Goal: Information Seeking & Learning: Understand process/instructions

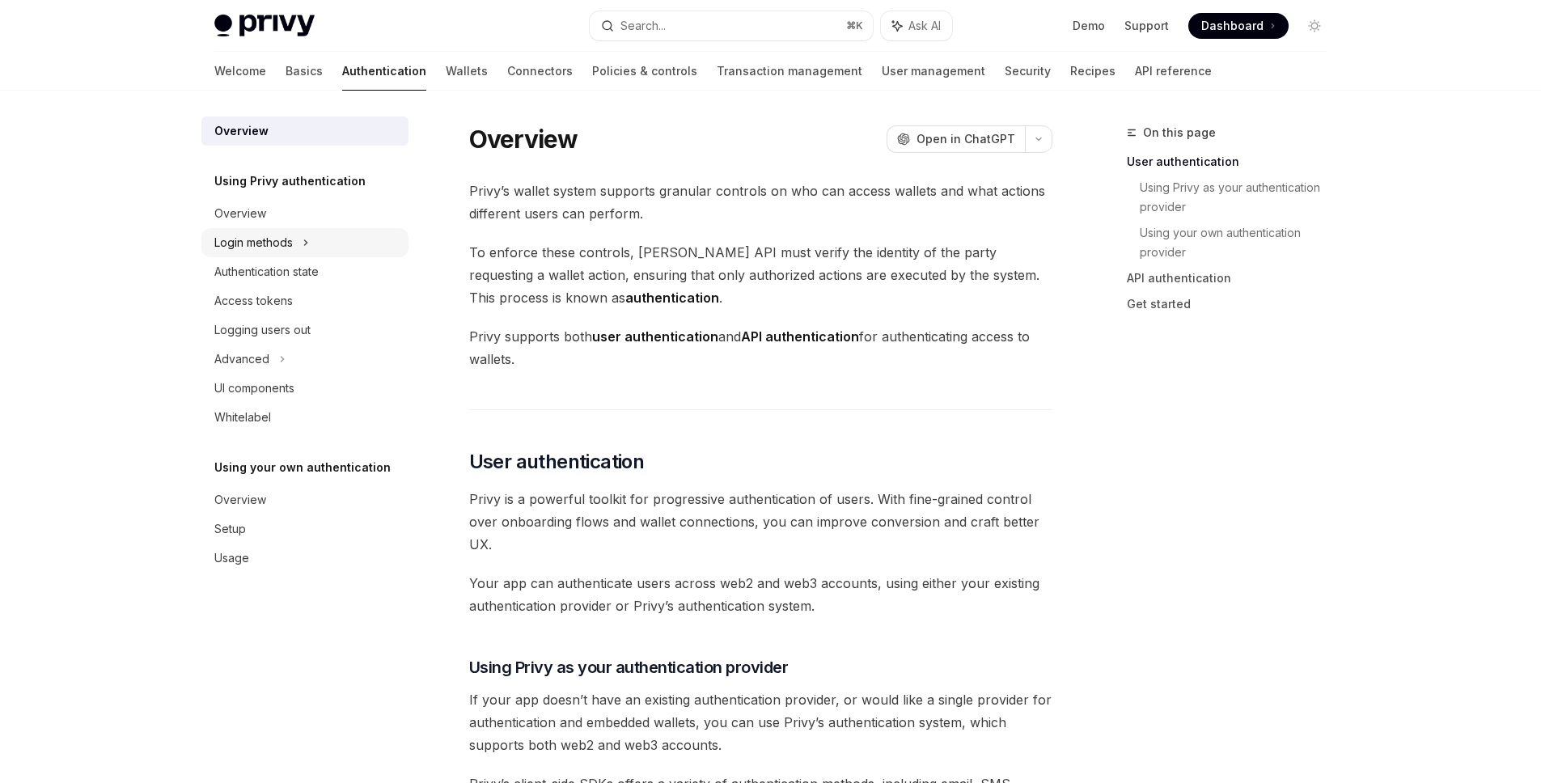
click at [290, 231] on div "Login methods" at bounding box center [304, 242] width 207 height 29
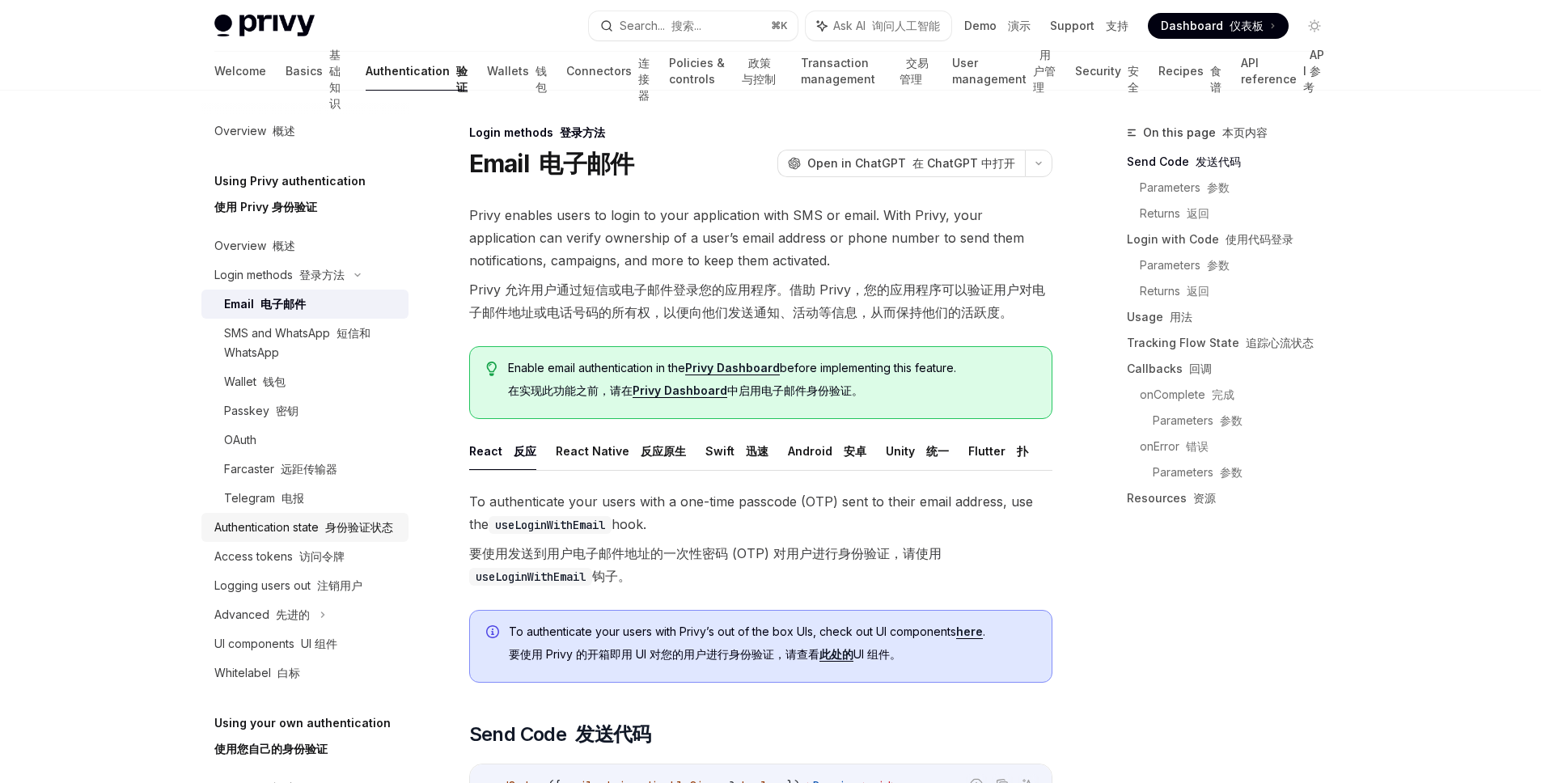
click at [326, 537] on div "Authentication state 身份验证状态" at bounding box center [303, 527] width 179 height 19
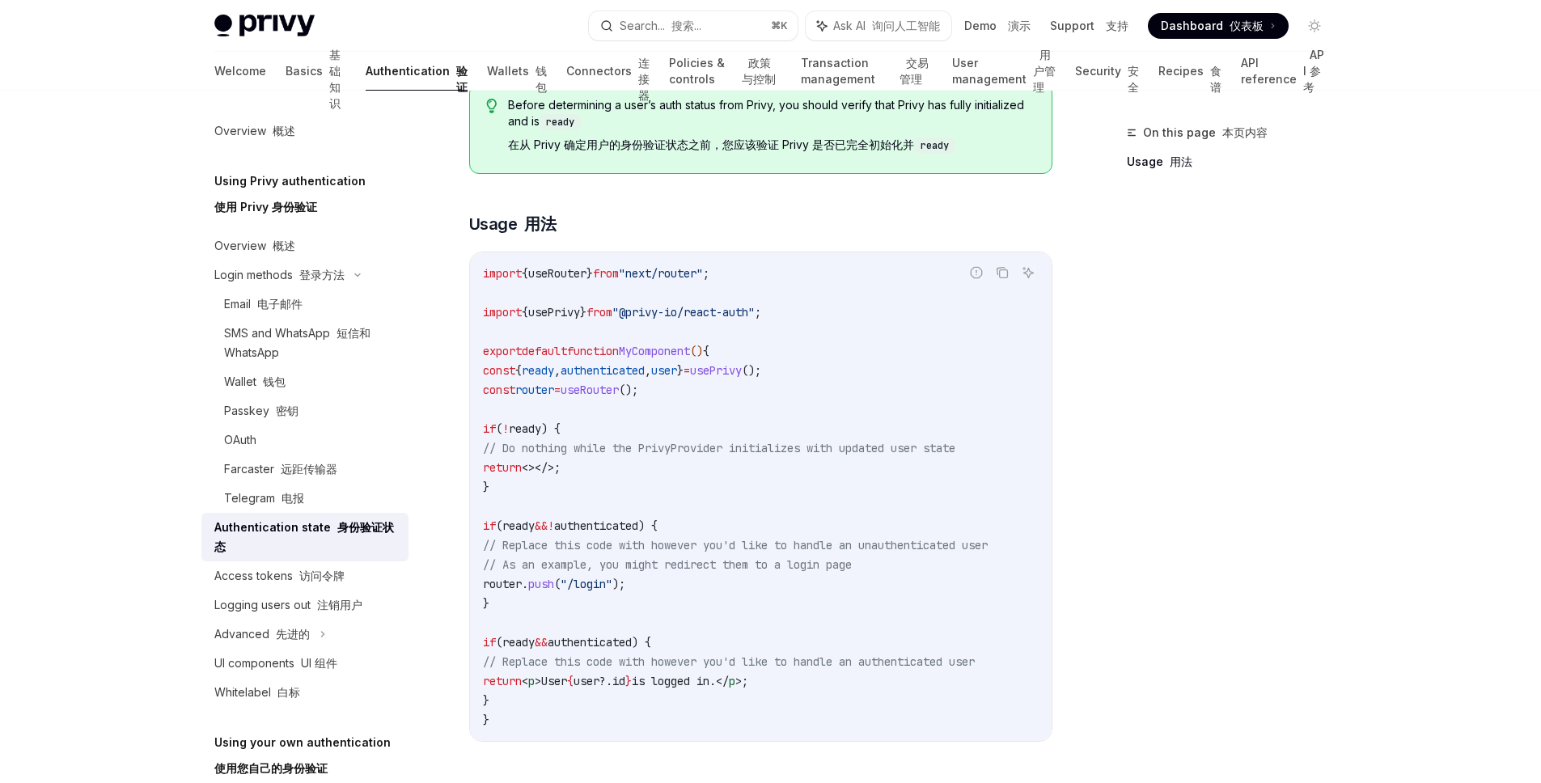
scroll to position [511, 0]
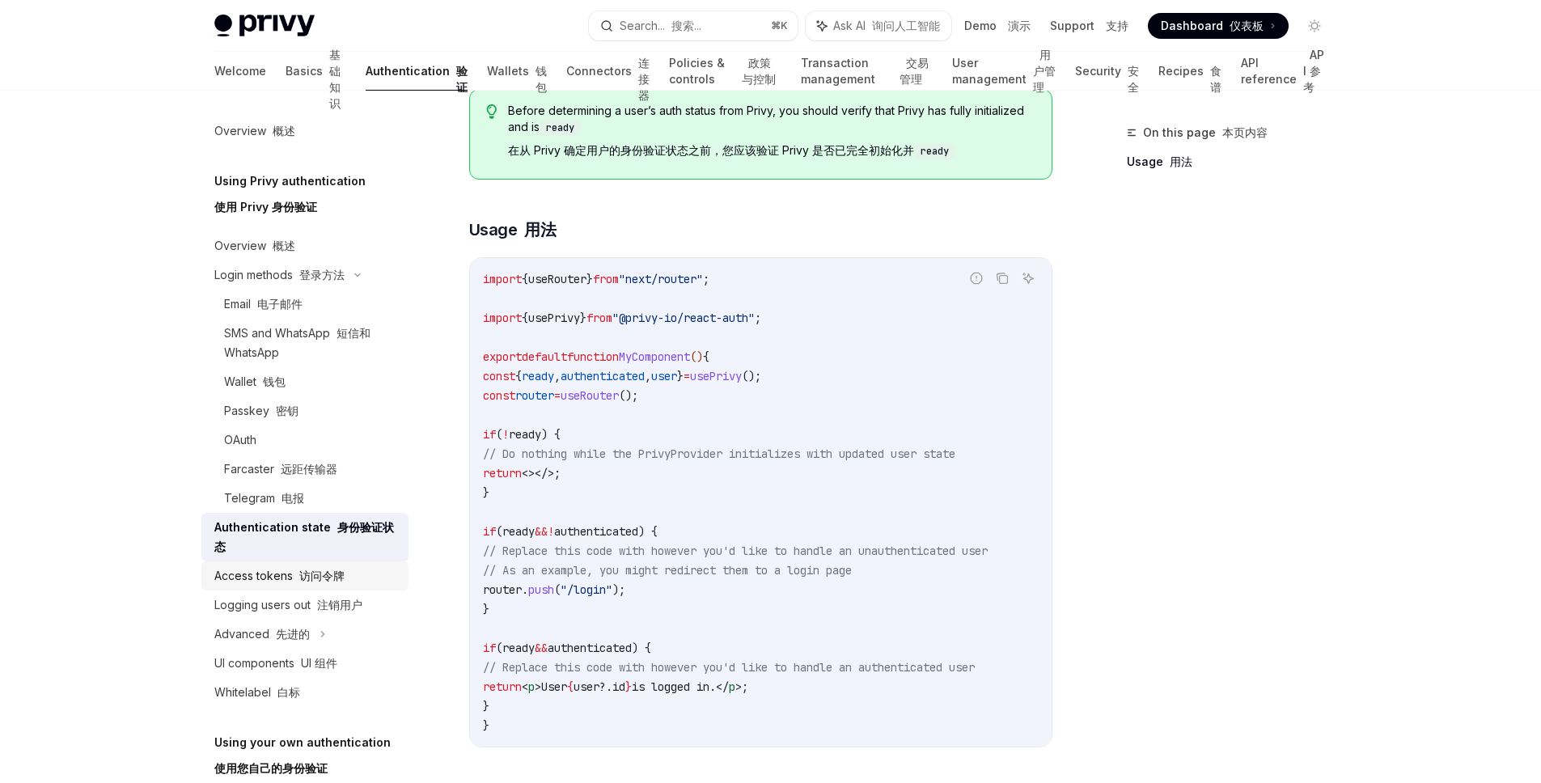
click at [328, 570] on font "访问令牌" at bounding box center [321, 575] width 45 height 14
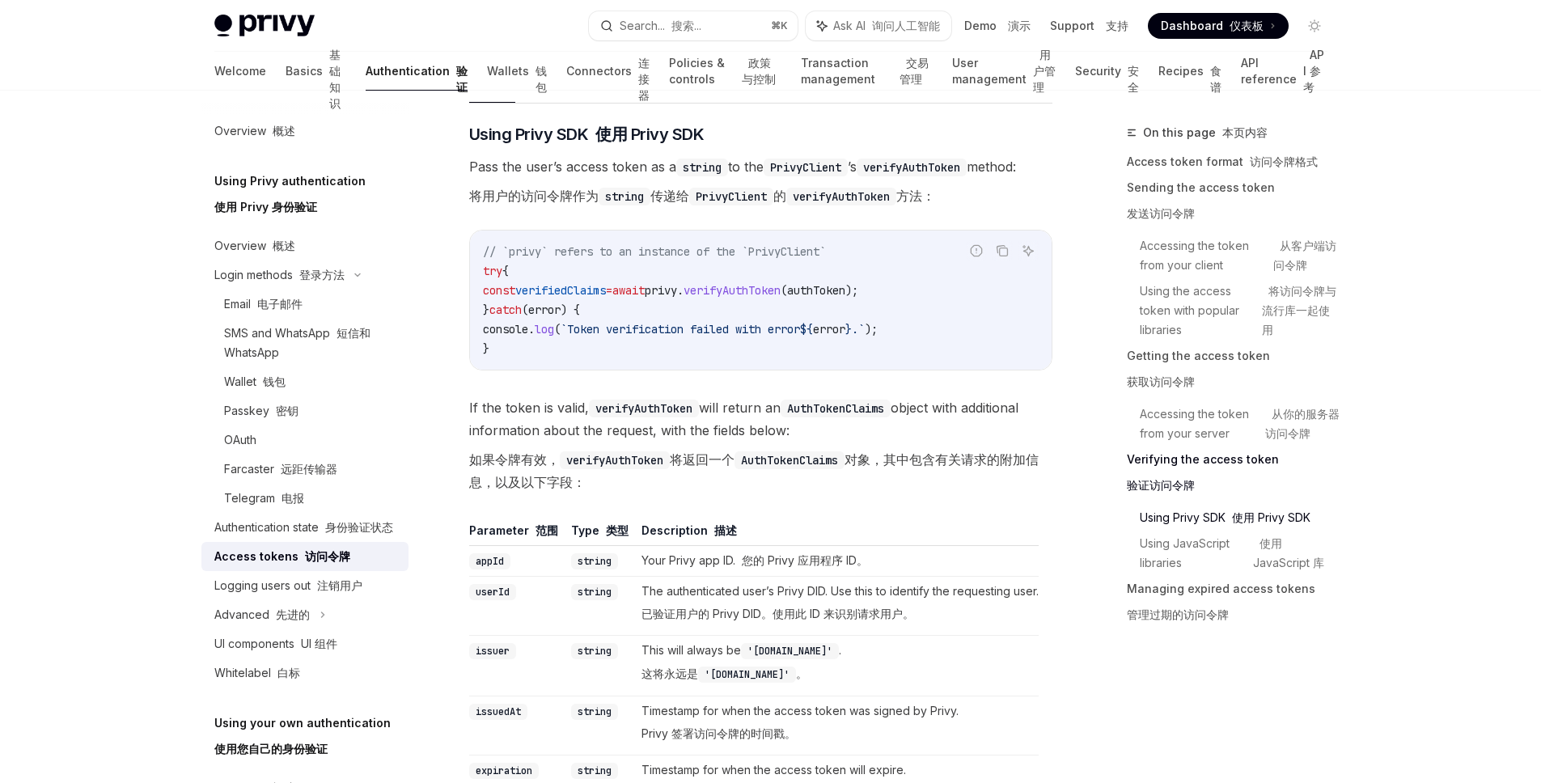
scroll to position [3759, 0]
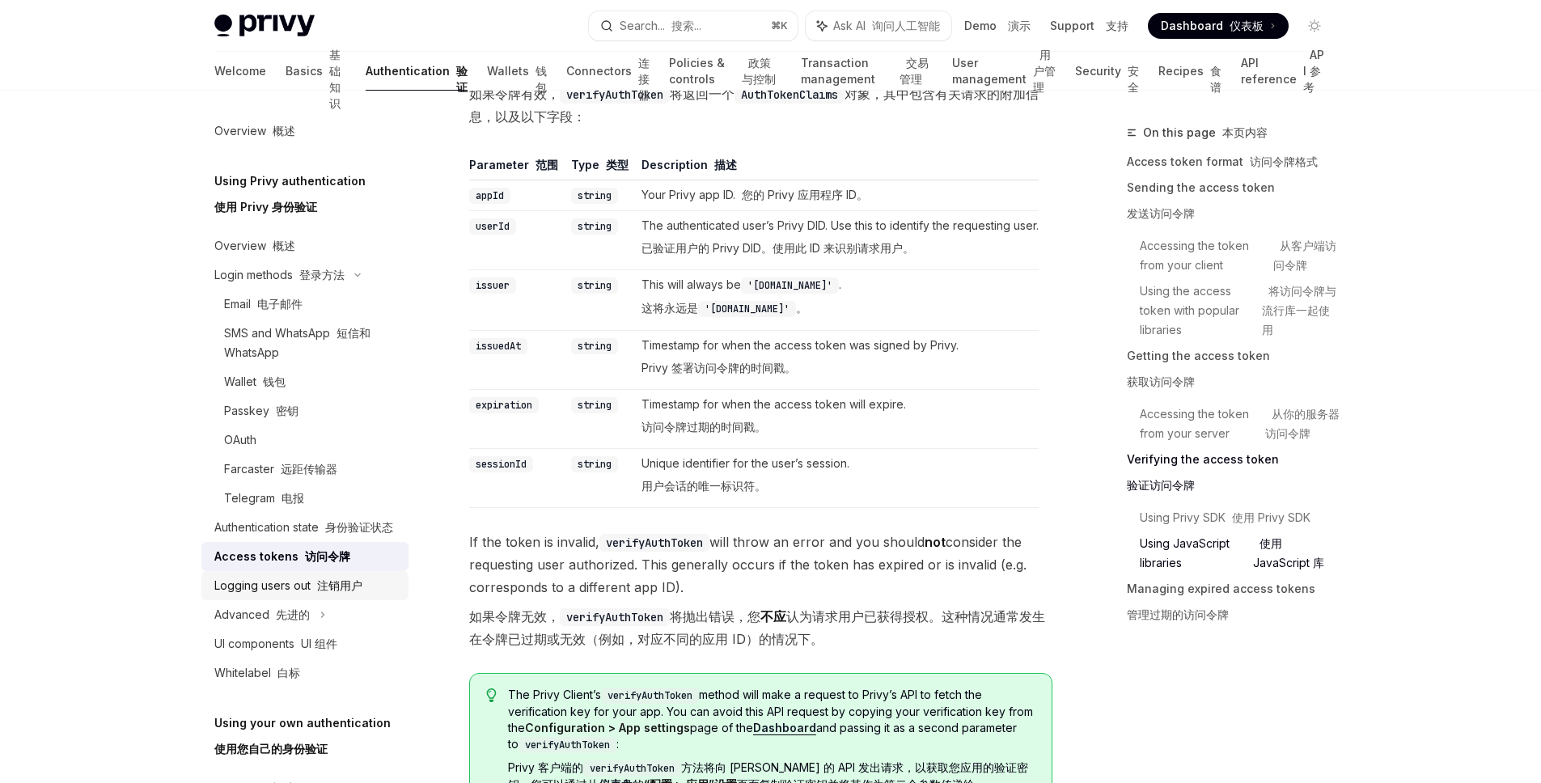
click at [314, 592] on font at bounding box center [314, 585] width 6 height 14
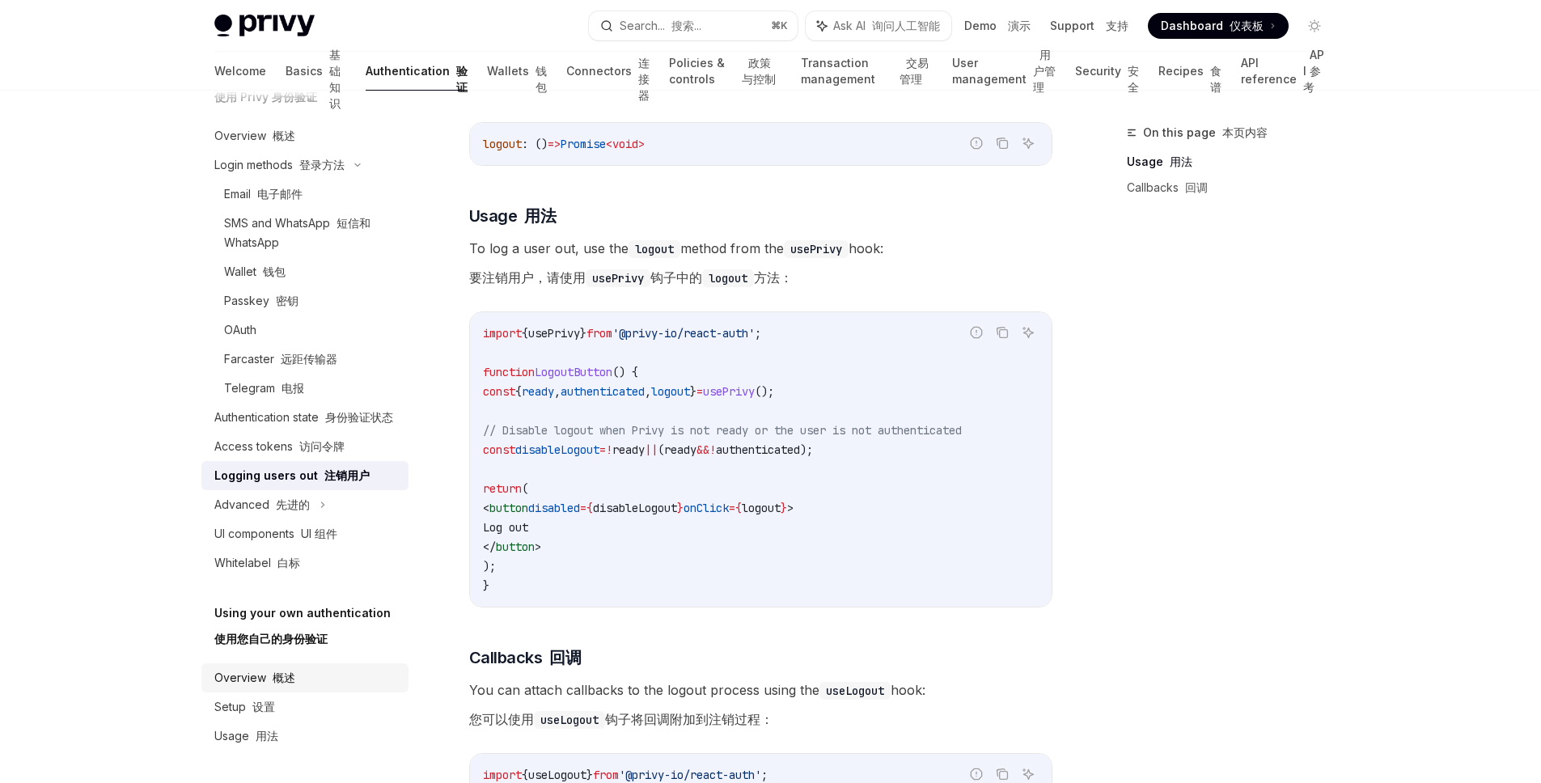
scroll to position [309, 0]
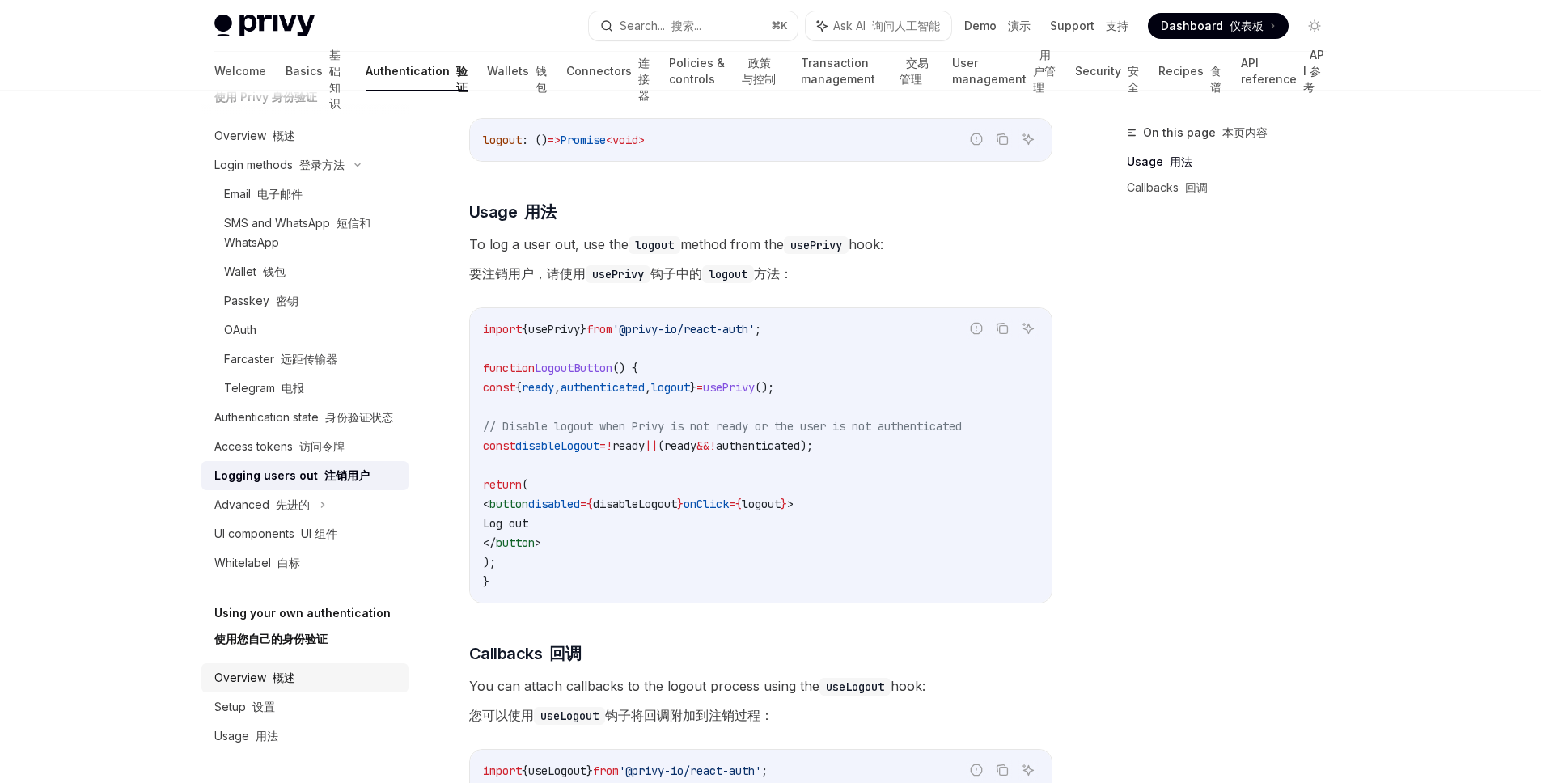
click at [320, 675] on div "Overview 概述" at bounding box center [306, 677] width 184 height 19
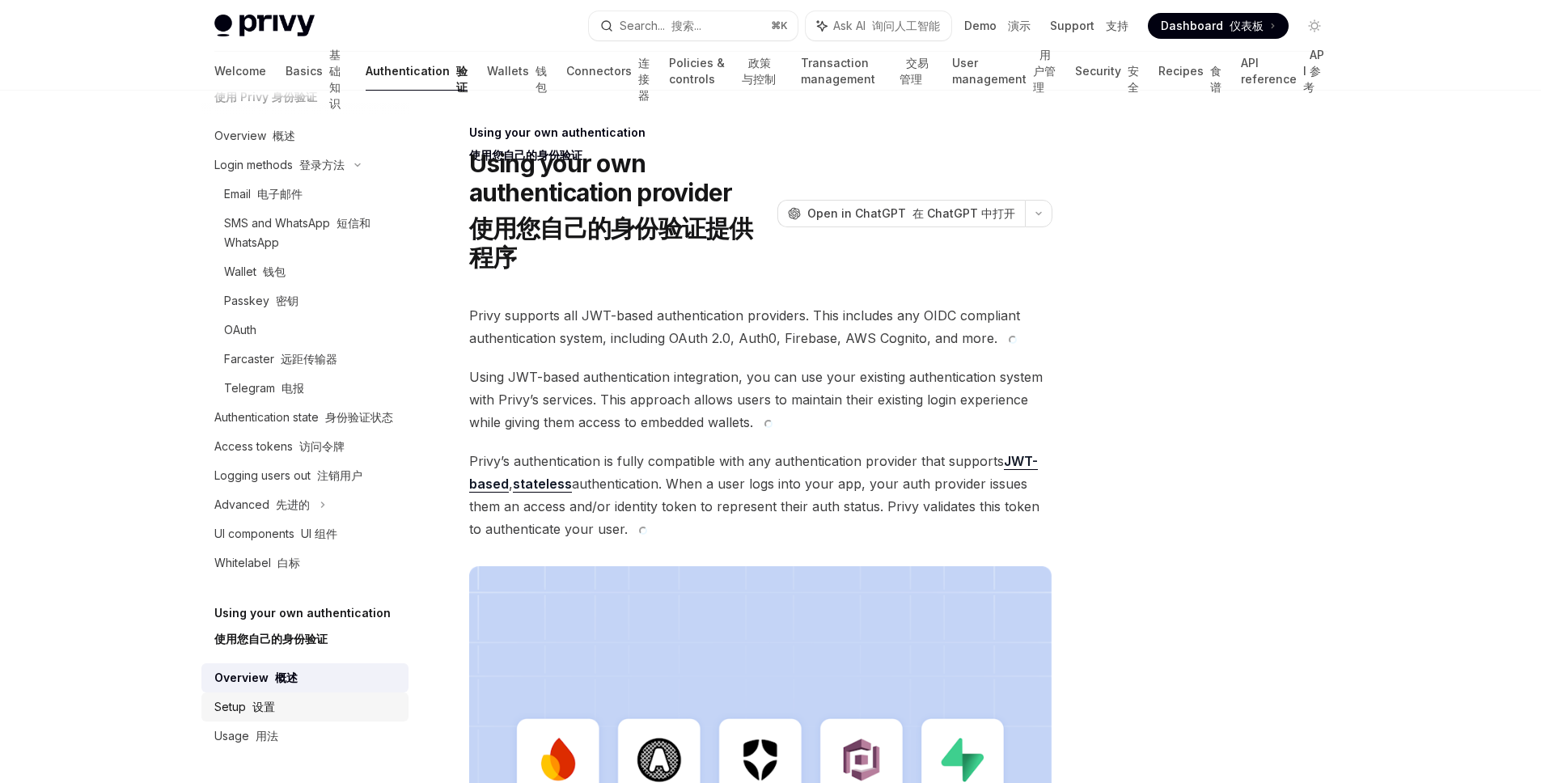
click at [301, 700] on div "Setup 设置" at bounding box center [306, 706] width 184 height 19
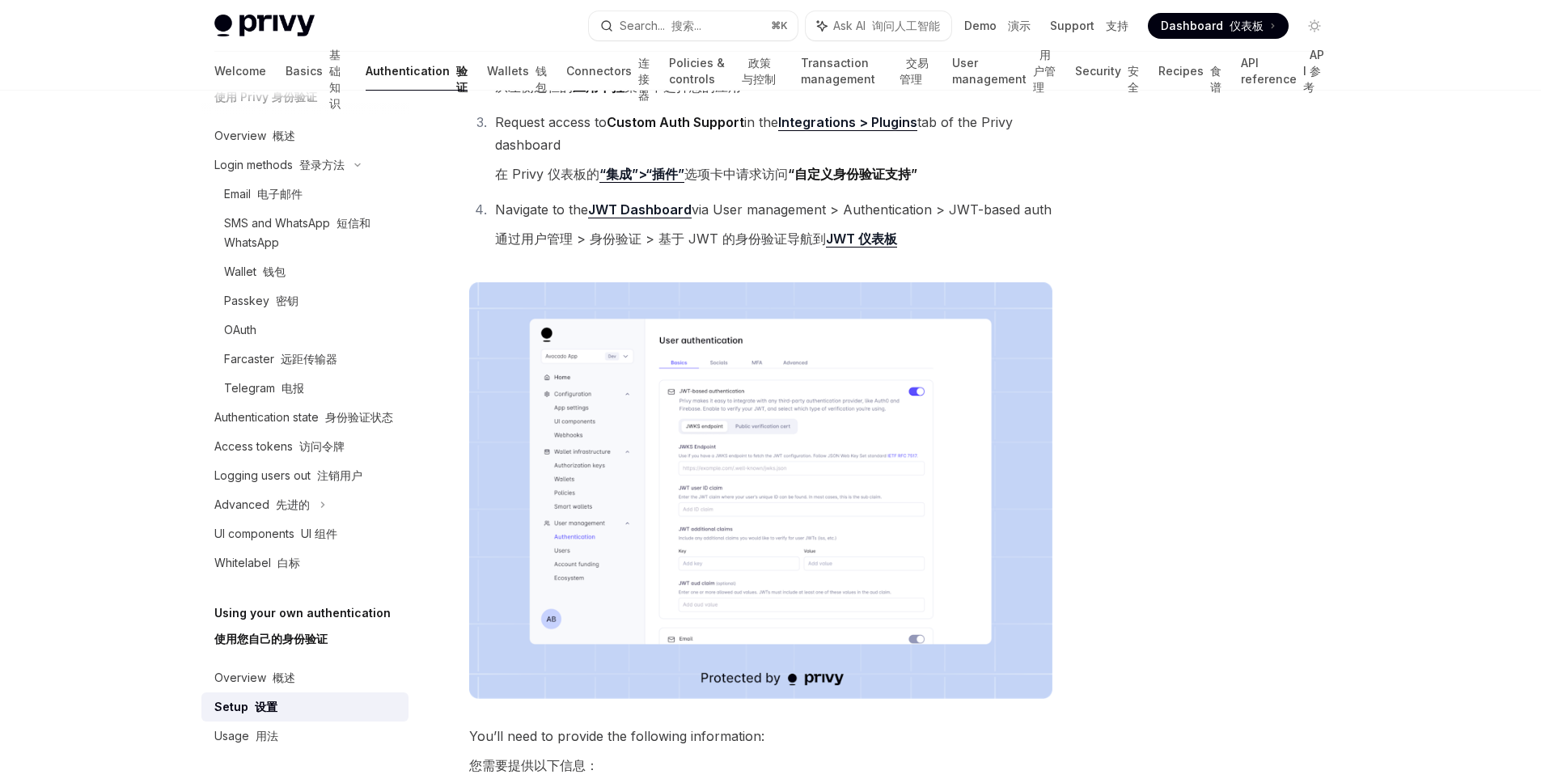
scroll to position [386, 0]
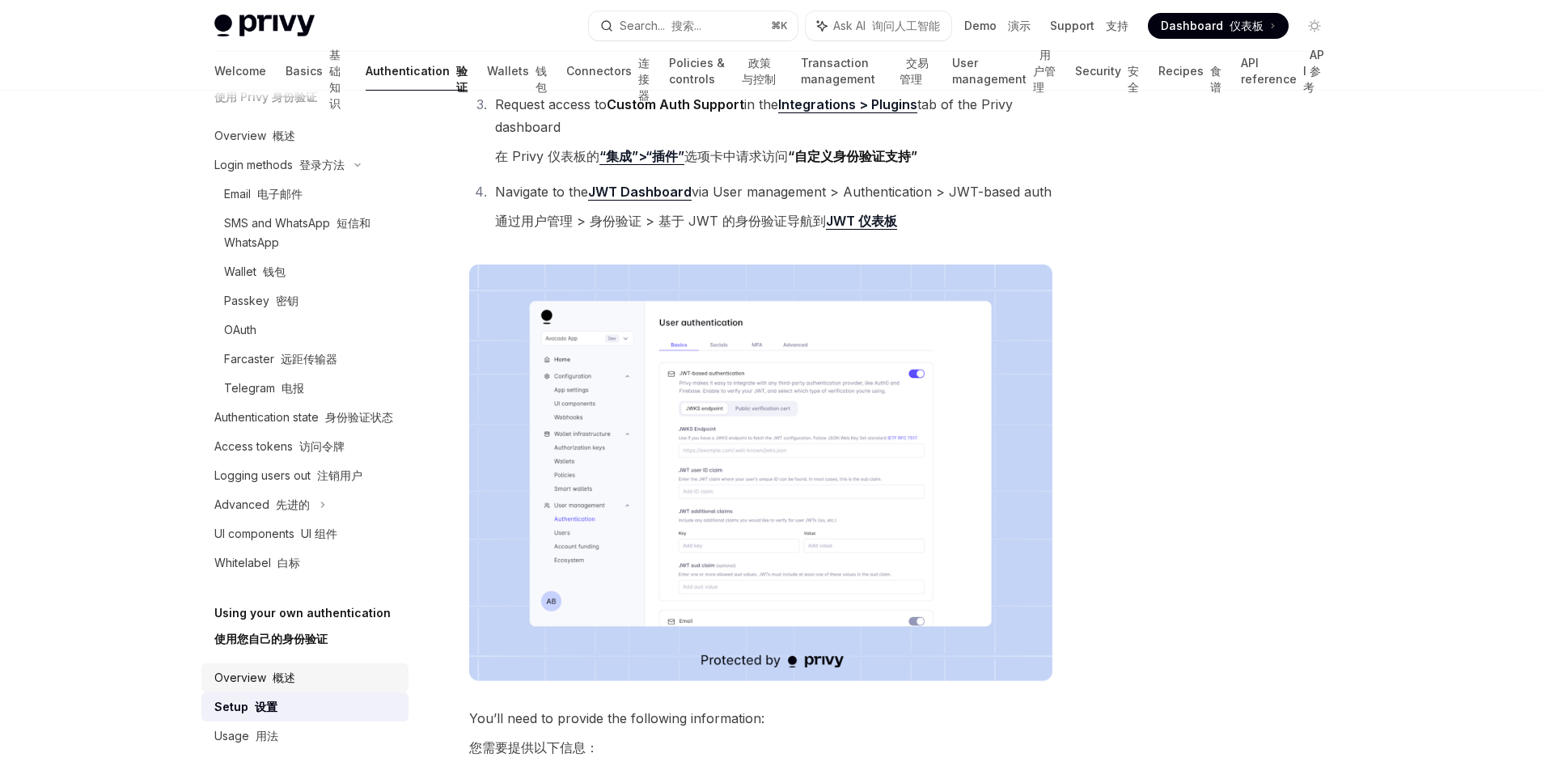
click at [269, 680] on font at bounding box center [269, 677] width 6 height 14
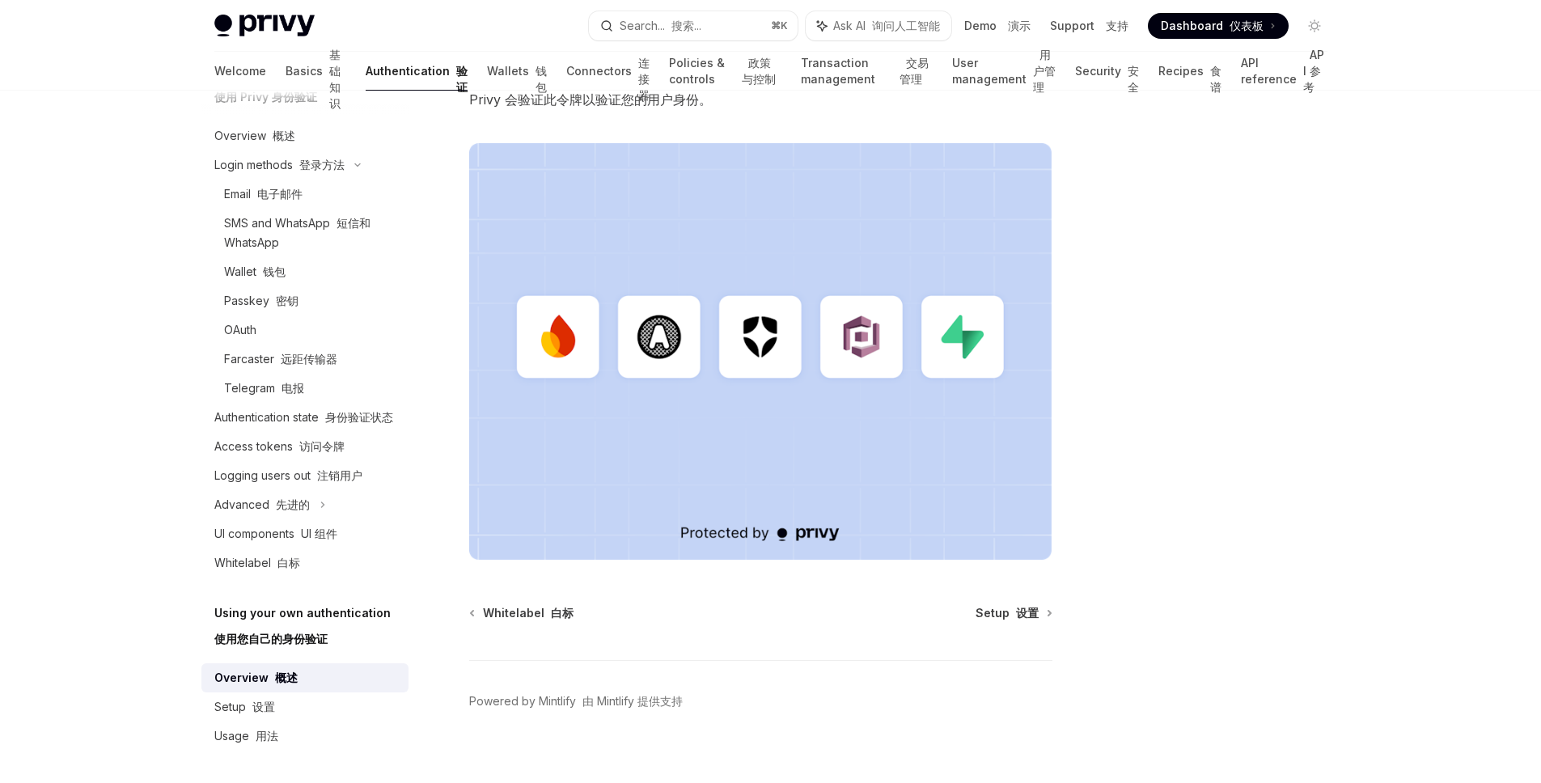
scroll to position [637, 0]
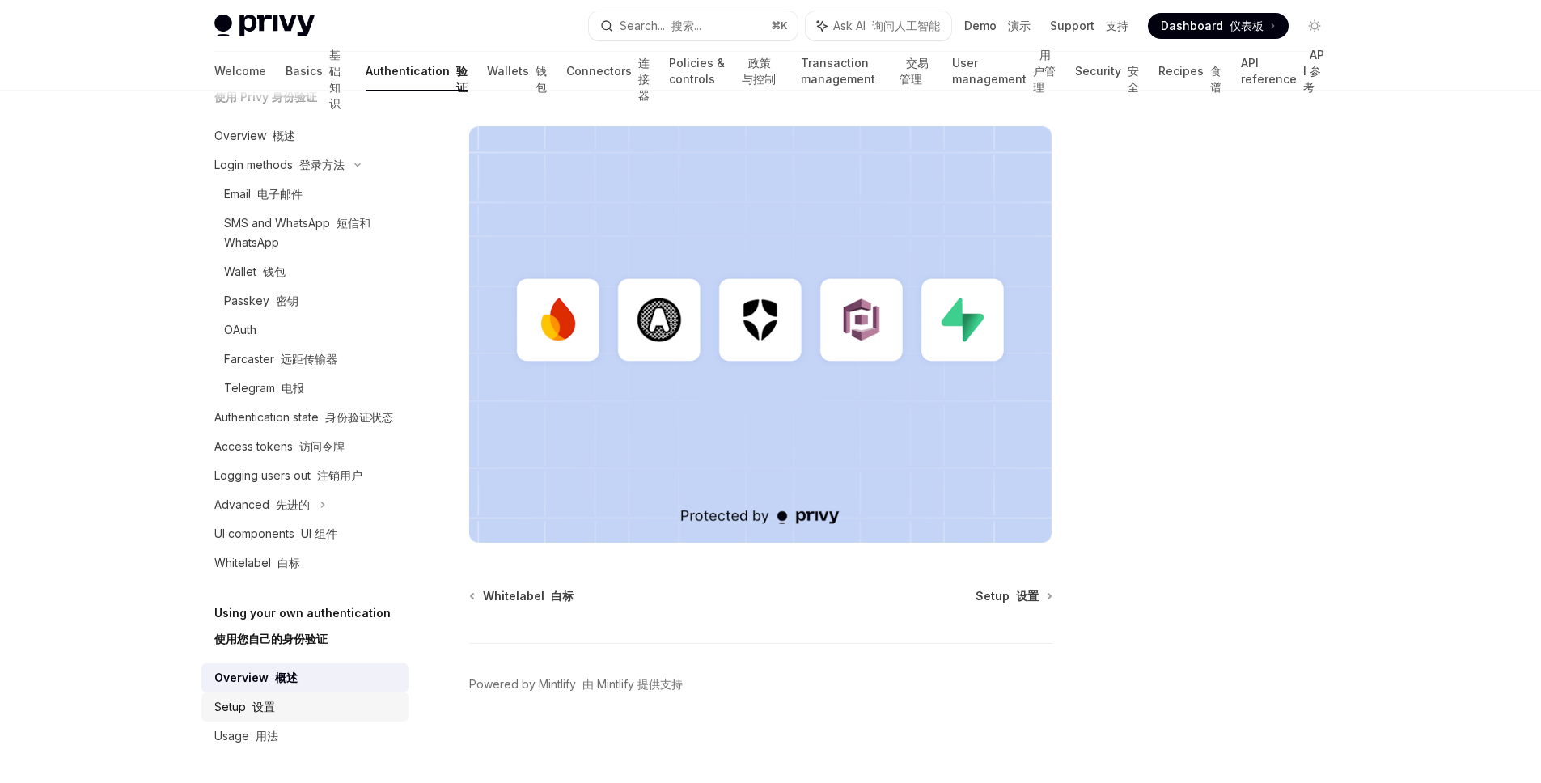
click at [282, 706] on div "Setup 设置" at bounding box center [306, 706] width 184 height 19
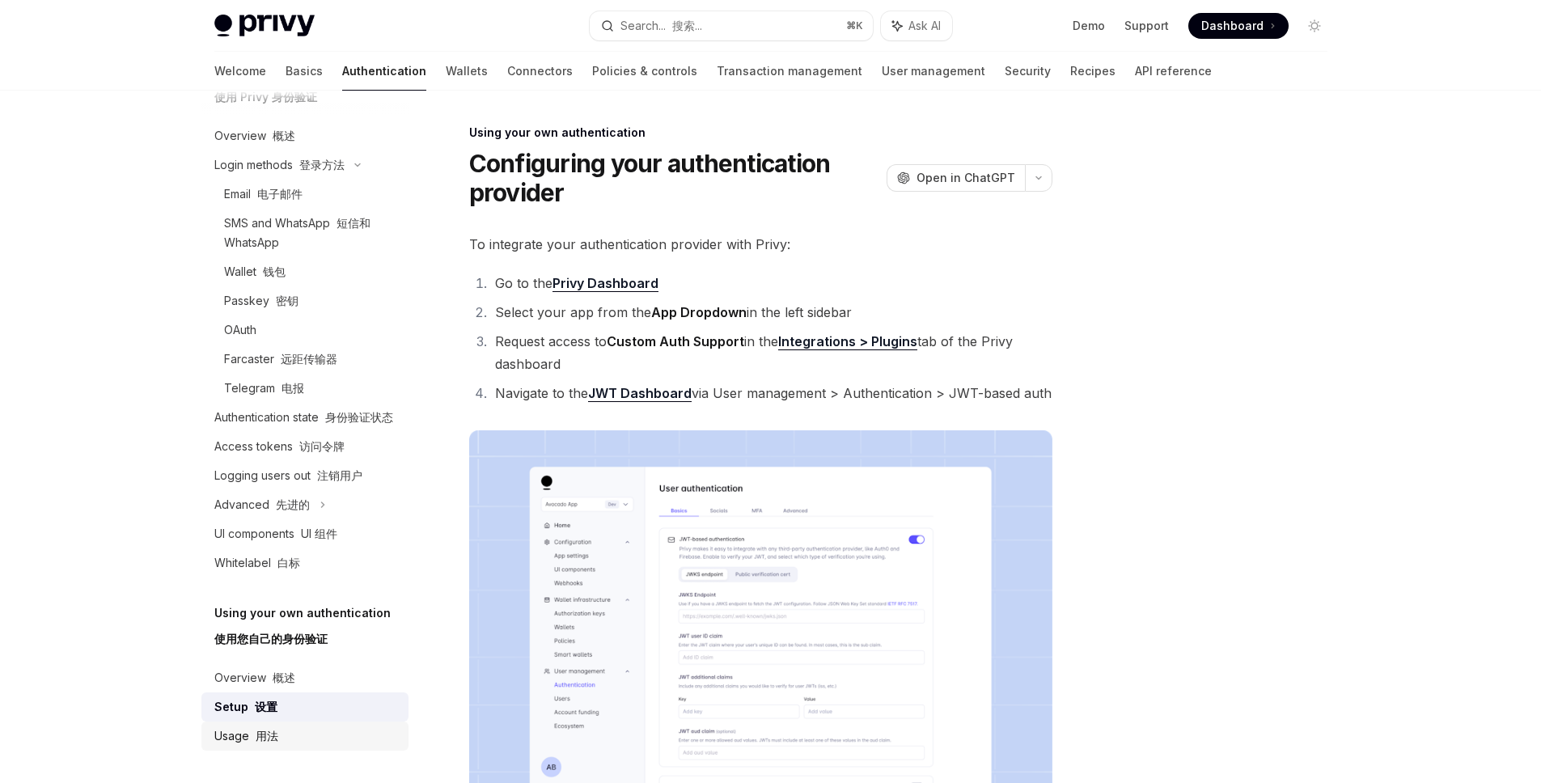
click at [288, 738] on div "Usage 用法" at bounding box center [306, 735] width 184 height 19
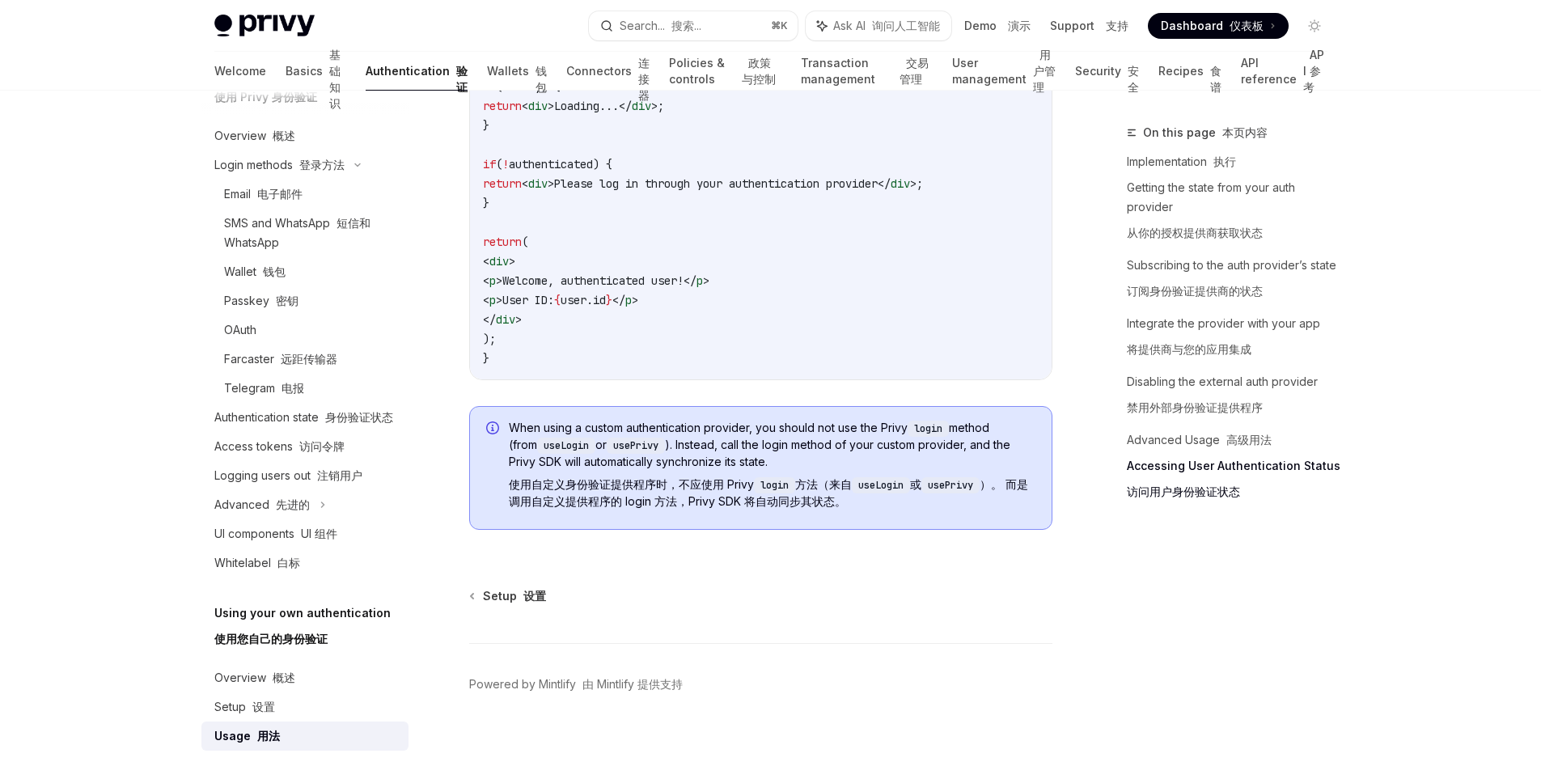
scroll to position [4499, 0]
drag, startPoint x: 507, startPoint y: 492, endPoint x: 708, endPoint y: 492, distance: 200.6
click at [708, 492] on div "When using a custom authentication provider, you should not use the Privy login…" at bounding box center [760, 468] width 583 height 124
click at [831, 493] on font "使用自定义身份验证提供程序时，不应使用 Privy login 方法（来自 useLogin 或 usePrivy ）。 而是调用自定义提供程序的 login…" at bounding box center [768, 492] width 519 height 31
click at [871, 487] on font "使用自定义身份验证提供程序时，不应使用 Privy login 方法（来自 useLogin 或 usePrivy ）。 而是调用自定义提供程序的 login…" at bounding box center [772, 492] width 526 height 33
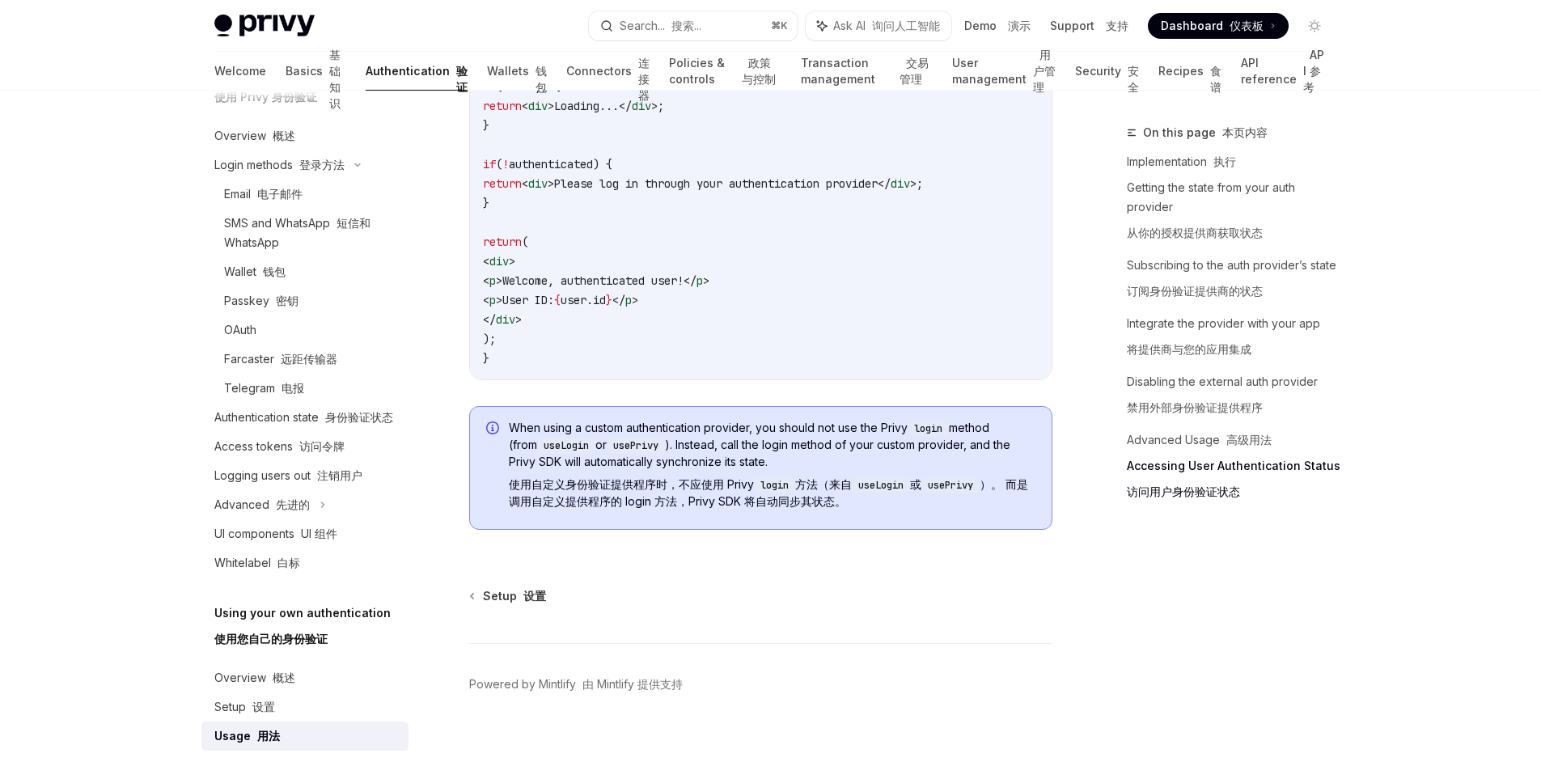
click at [871, 487] on font "使用自定义身份验证提供程序时，不应使用 Privy login 方法（来自 useLogin 或 usePrivy ）。 而是调用自定义提供程序的 login…" at bounding box center [772, 492] width 526 height 33
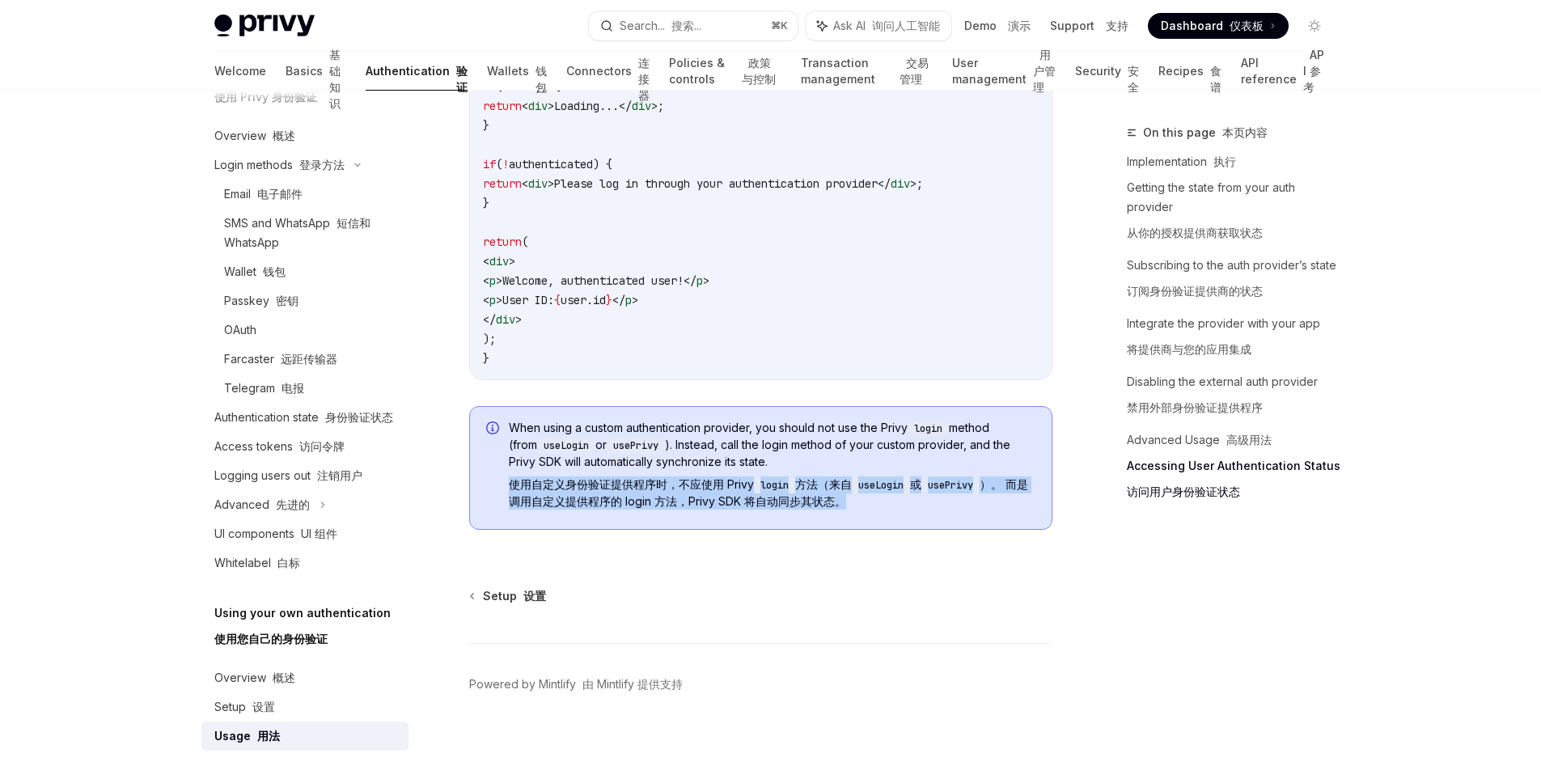
click at [871, 487] on font "使用自定义身份验证提供程序时，不应使用 Privy login 方法（来自 useLogin 或 usePrivy ）。 而是调用自定义提供程序的 login…" at bounding box center [772, 492] width 526 height 33
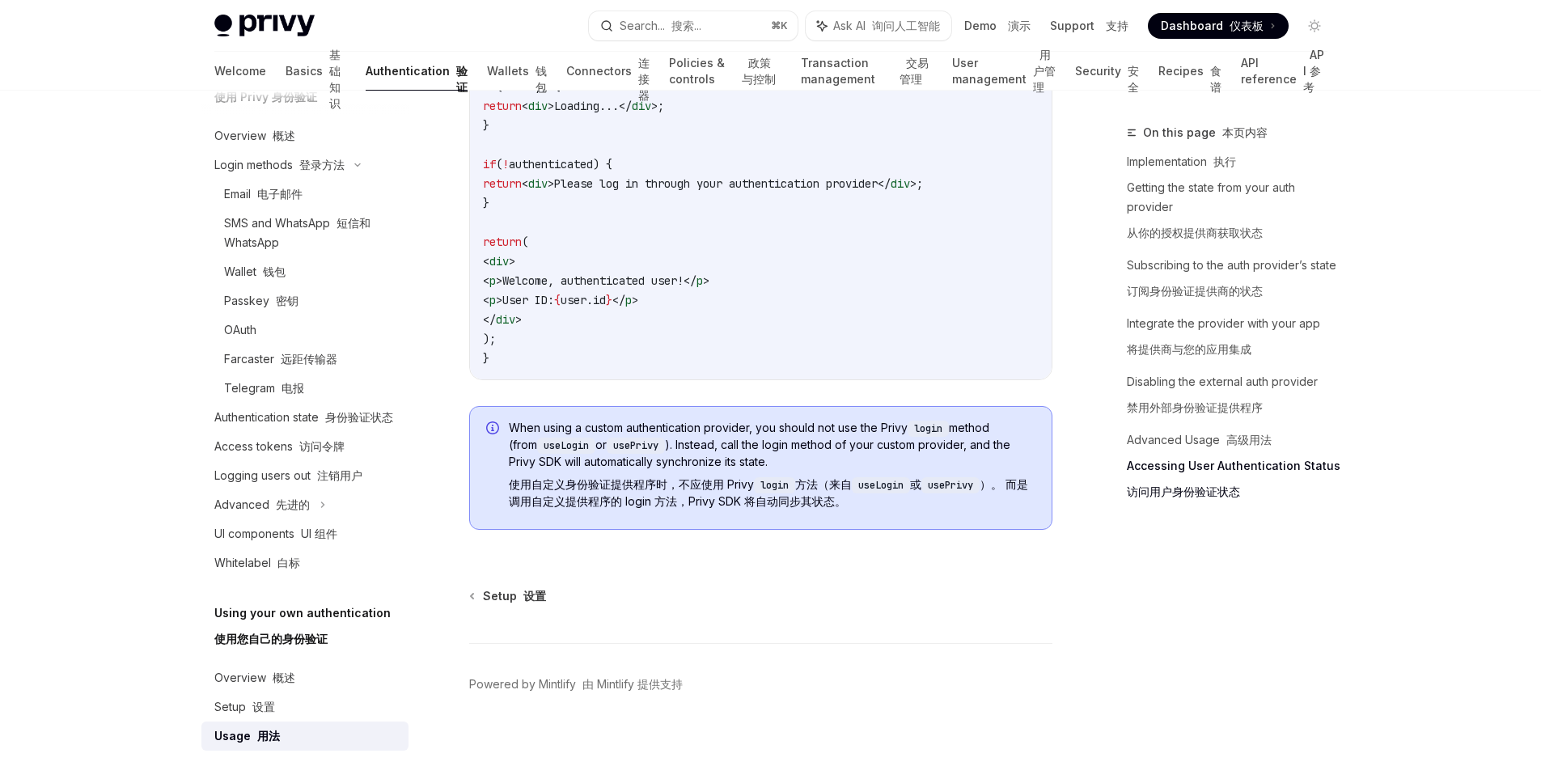
drag, startPoint x: 724, startPoint y: 594, endPoint x: 727, endPoint y: 612, distance: 18.9
click at [724, 597] on div "Setup 设置" at bounding box center [760, 596] width 583 height 16
click at [298, 623] on h5 "Using your own authentication 使用您自己的身份验证" at bounding box center [302, 629] width 176 height 52
click at [277, 676] on font "概述" at bounding box center [284, 677] width 23 height 14
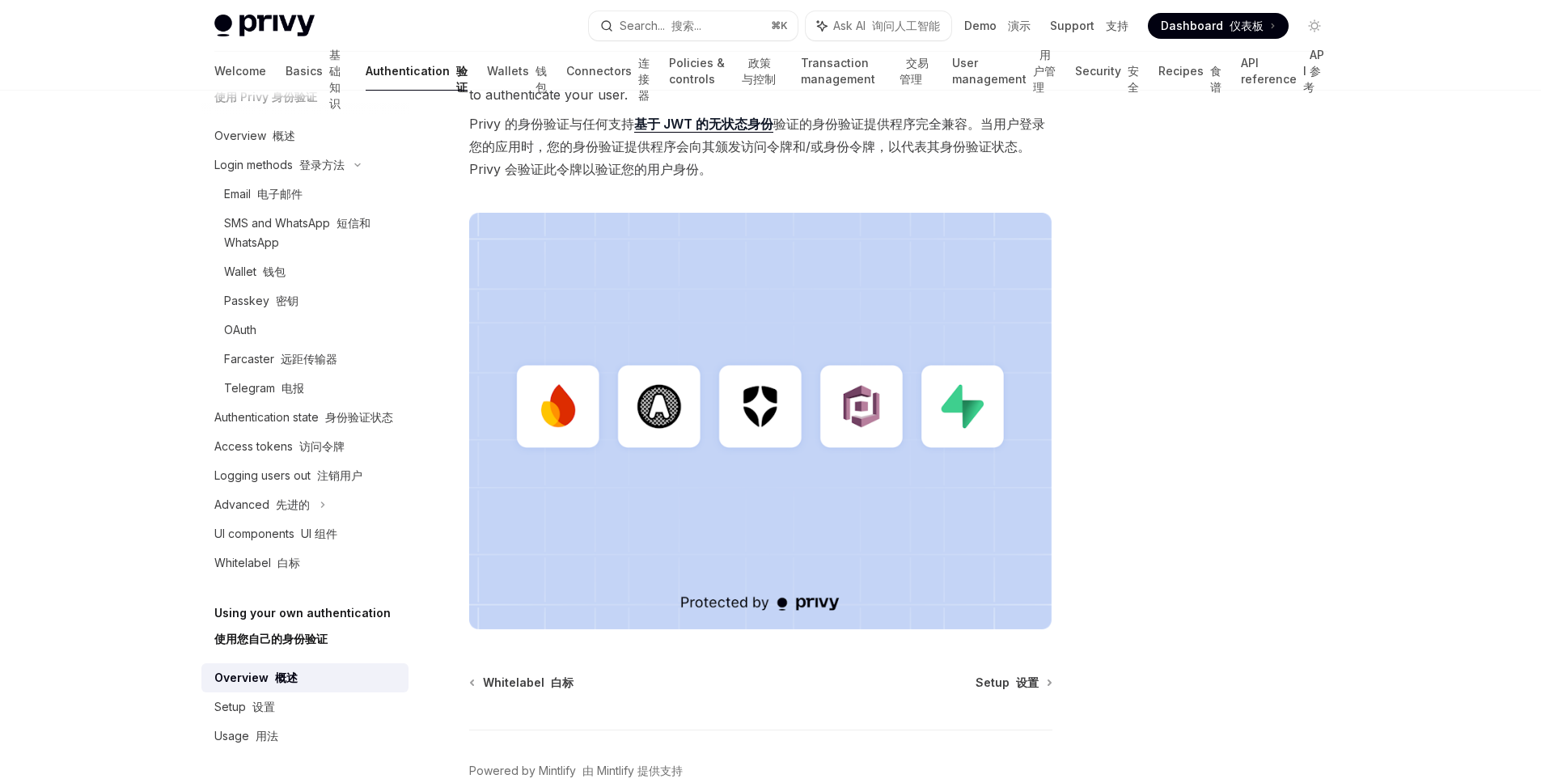
scroll to position [560, 0]
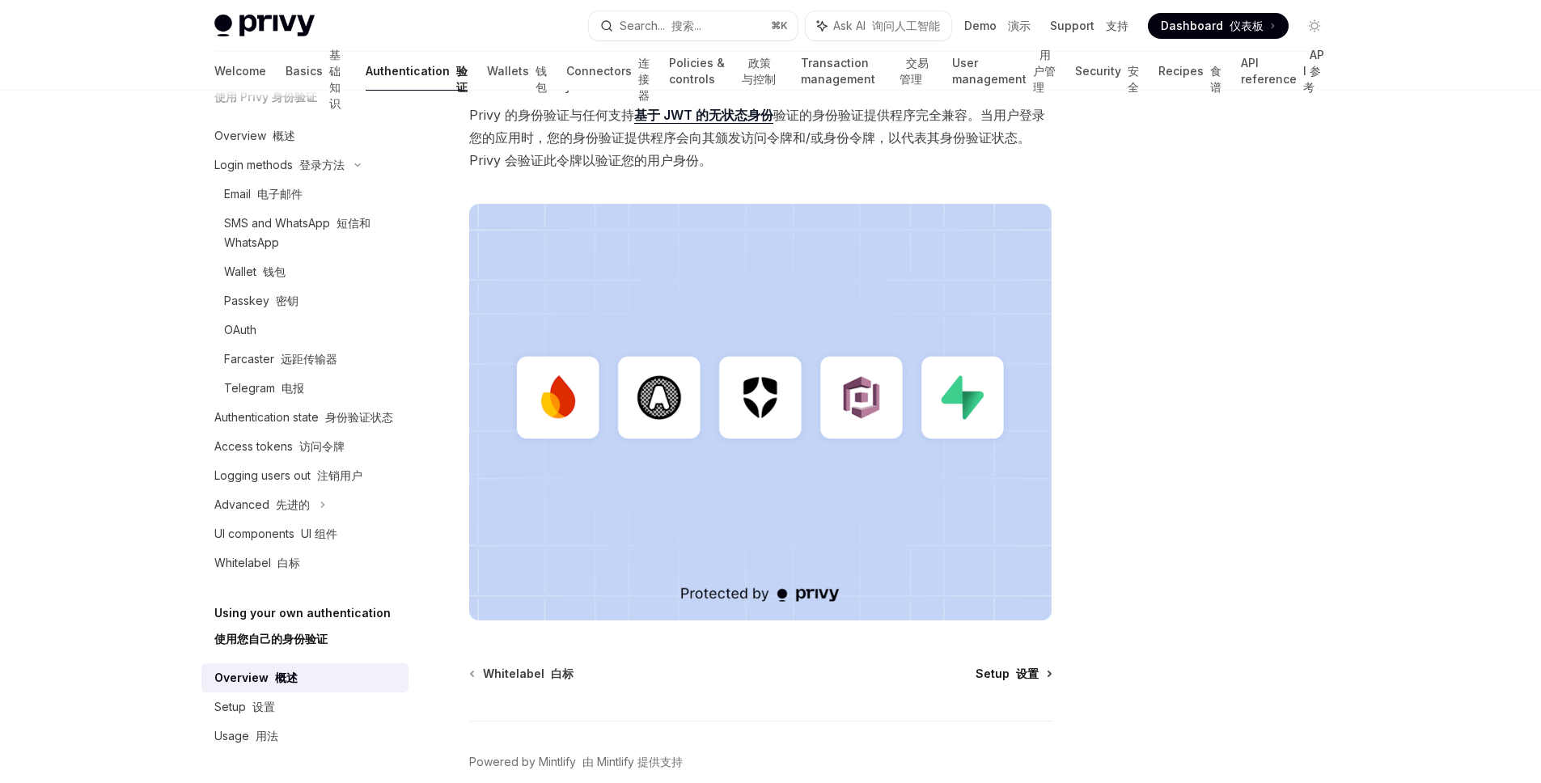
click at [1035, 675] on font "设置" at bounding box center [1027, 673] width 23 height 14
type textarea "*"
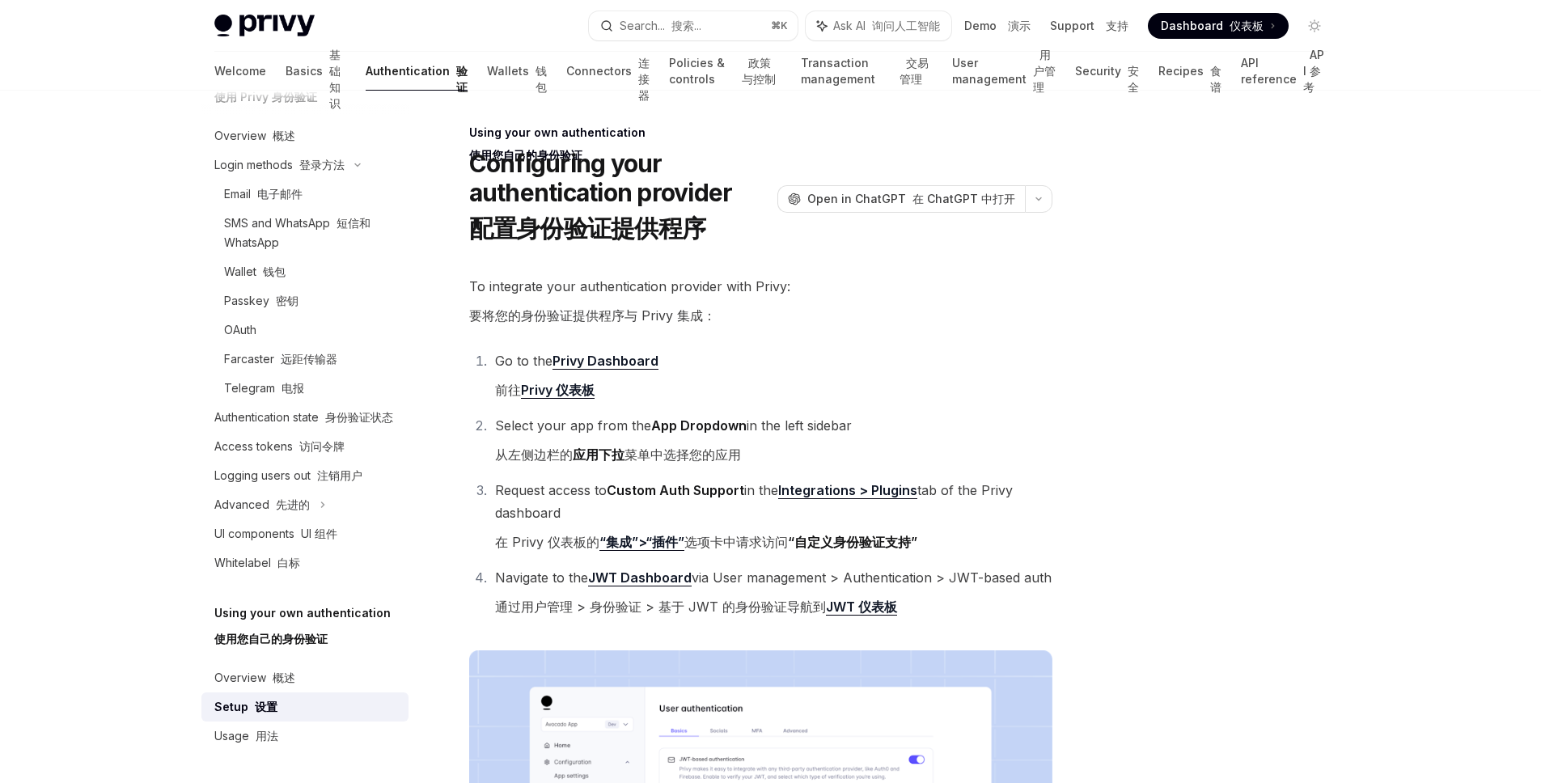
click at [1332, 361] on div at bounding box center [1217, 453] width 246 height 660
